Goal: Check status: Check status

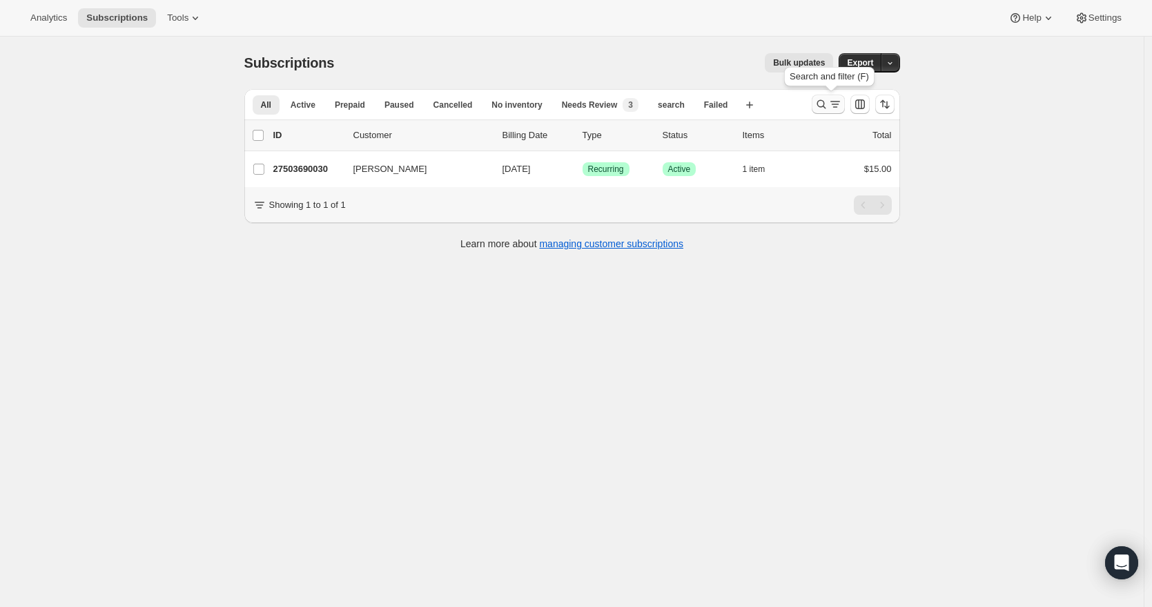
click at [825, 104] on icon "Search and filter results" at bounding box center [821, 104] width 14 height 14
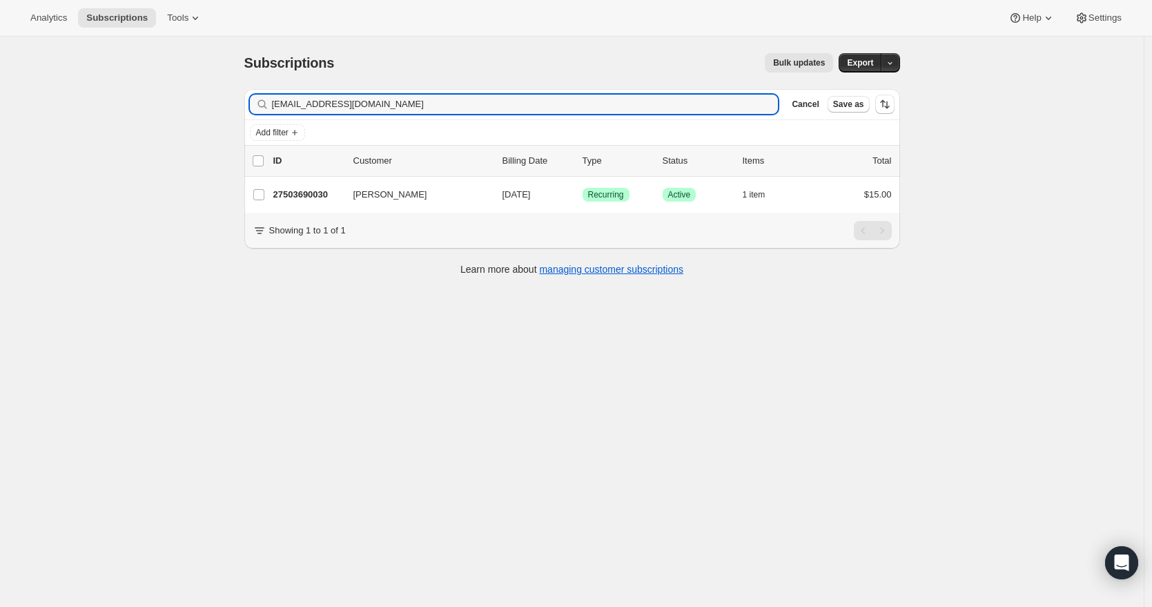
drag, startPoint x: 473, startPoint y: 99, endPoint x: 247, endPoint y: 94, distance: 225.7
click at [247, 94] on div "Filter subscribers [EMAIL_ADDRESS][DOMAIN_NAME] Clear Cancel Save as" at bounding box center [572, 104] width 656 height 30
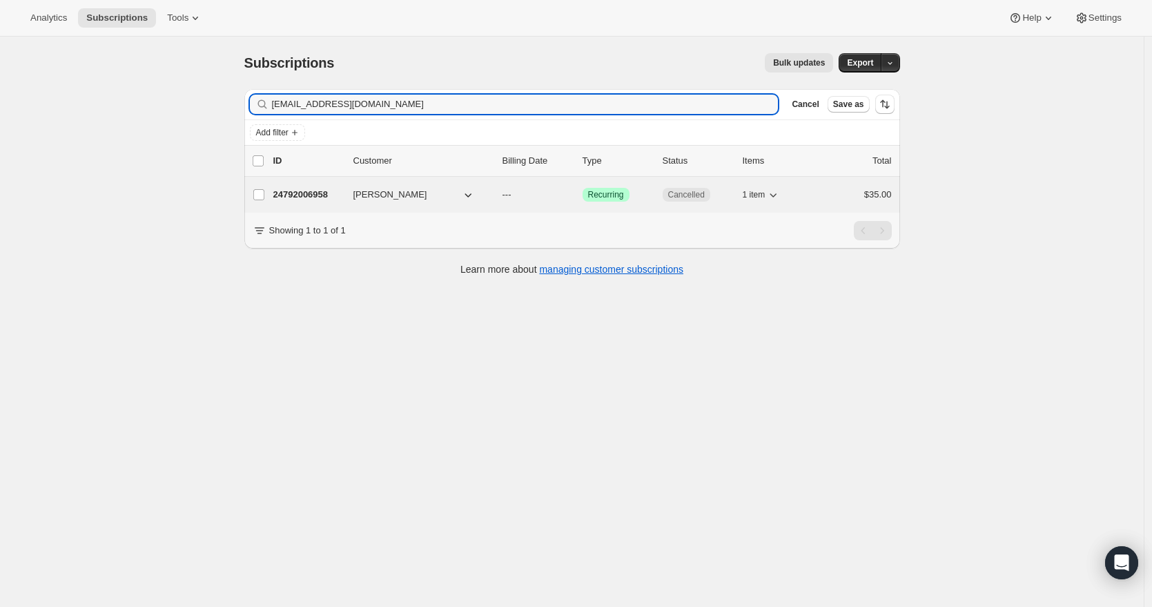
type input "[EMAIL_ADDRESS][DOMAIN_NAME]"
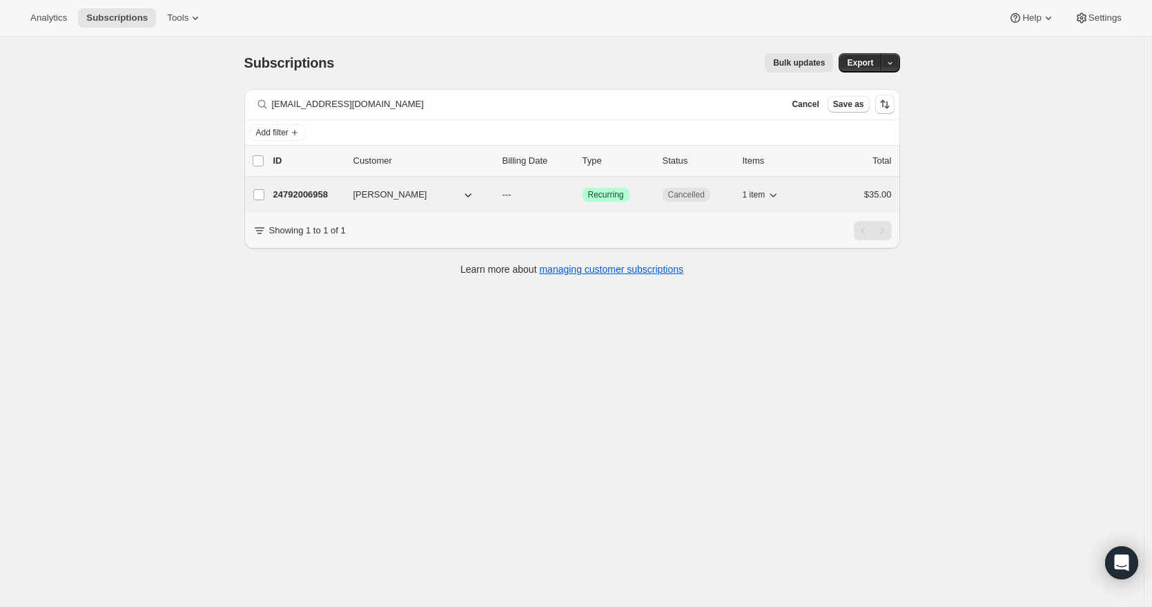
click at [320, 202] on div "24792006958 [PERSON_NAME] --- Success Recurring Cancelled 1 item $35.00" at bounding box center [582, 194] width 618 height 19
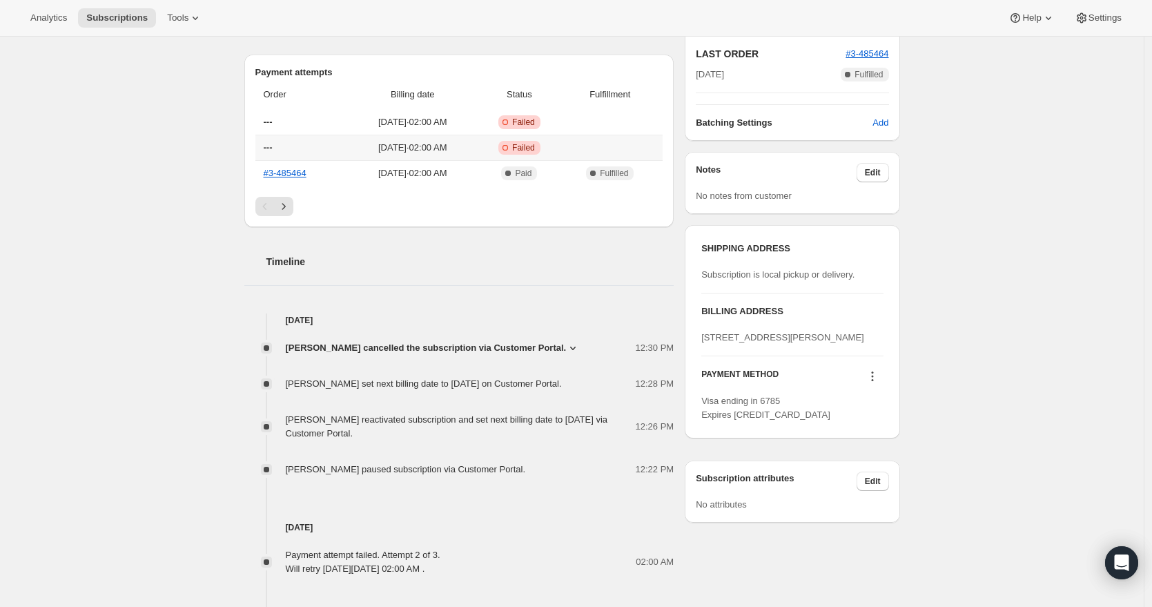
scroll to position [347, 0]
